Goal: Transaction & Acquisition: Purchase product/service

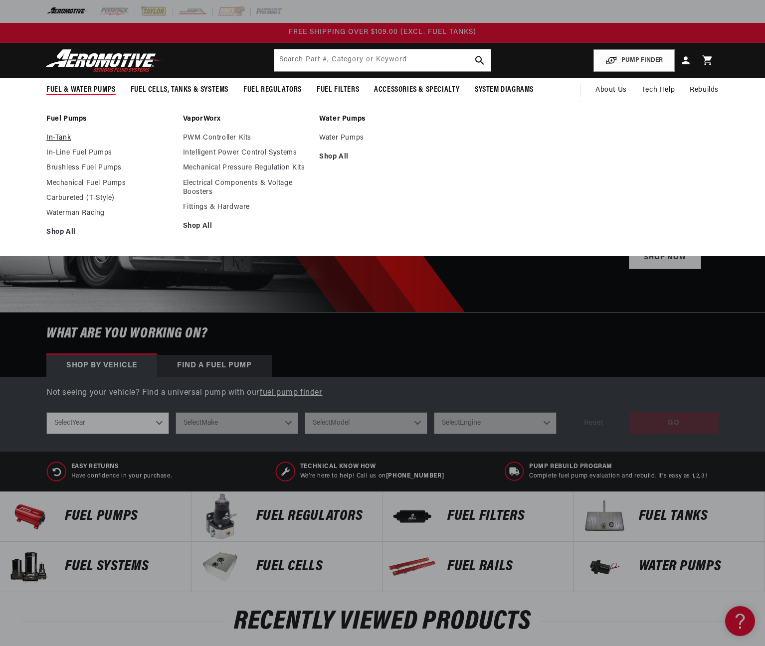
click at [62, 141] on link "In-Tank" at bounding box center [109, 138] width 127 height 9
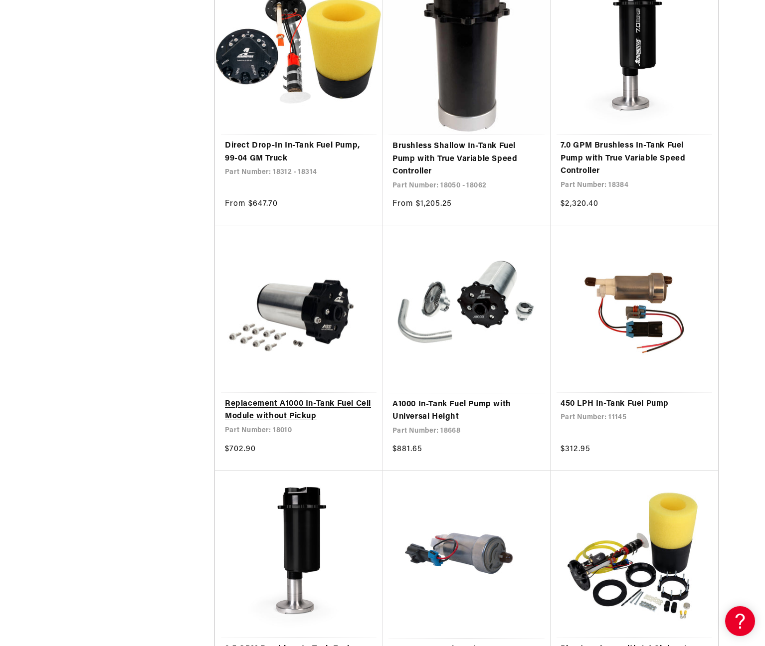
scroll to position [1322, 0]
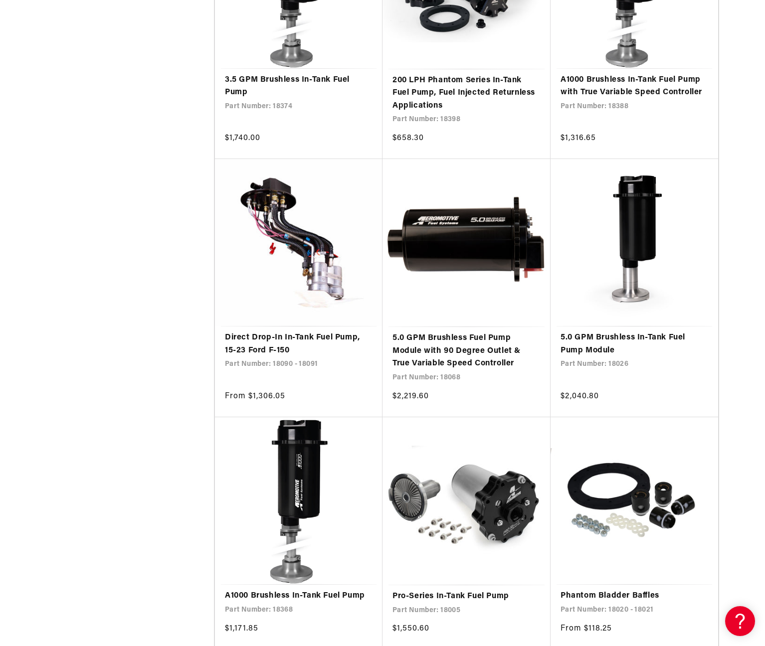
scroll to position [3429, 0]
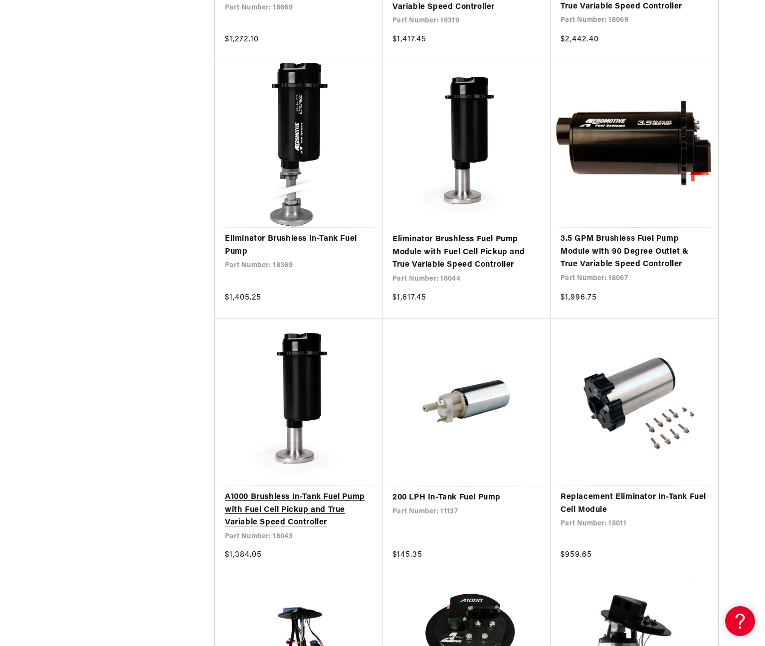
scroll to position [4277, 0]
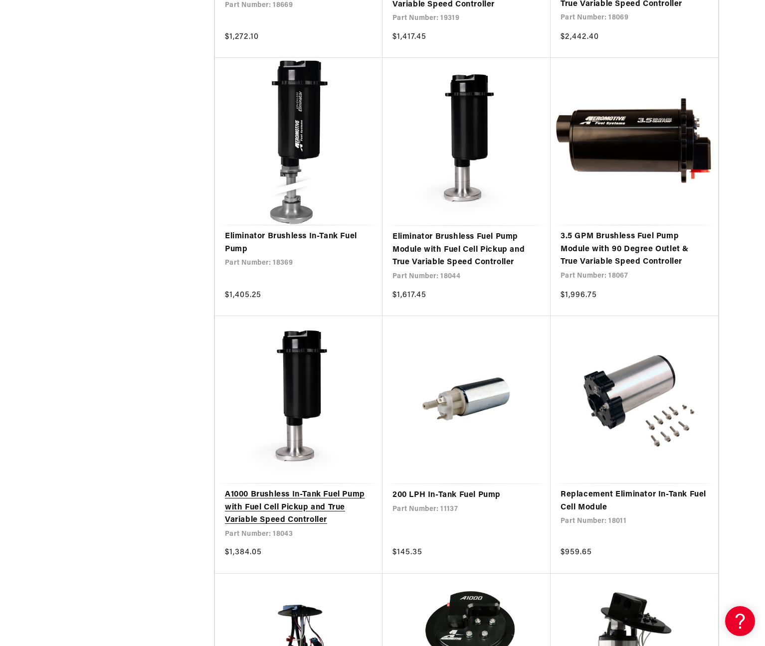
click at [315, 489] on link "A1000 Brushless In-Tank Fuel Pump with Fuel Cell Pickup and True Variable Speed…" at bounding box center [299, 508] width 148 height 38
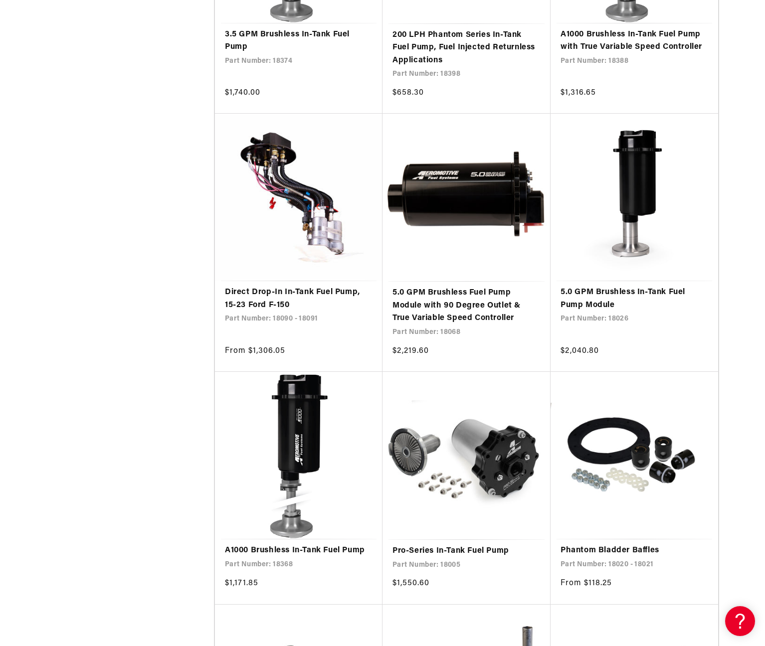
scroll to position [3474, 0]
